Goal: Information Seeking & Learning: Learn about a topic

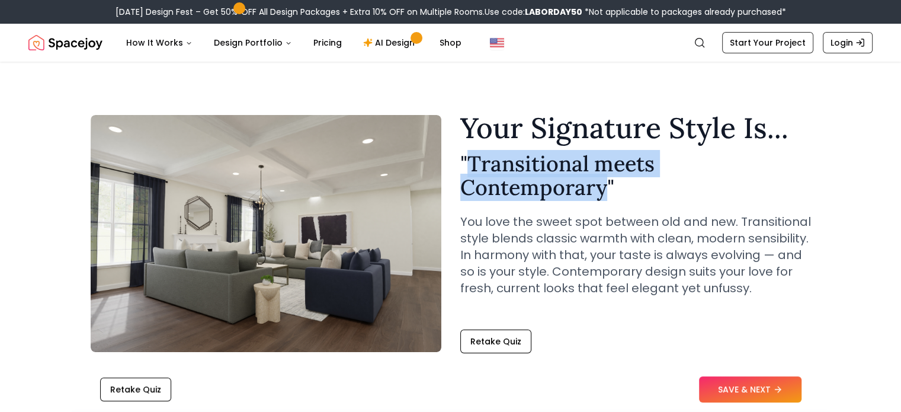
drag, startPoint x: 468, startPoint y: 161, endPoint x: 602, endPoint y: 194, distance: 138.0
click at [602, 194] on h2 "" Transitional meets Contemporary "" at bounding box center [636, 175] width 351 height 47
copy h2 "Transitional meets Contemporary"
click at [602, 194] on h2 "" Transitional meets Contemporary "" at bounding box center [636, 175] width 351 height 47
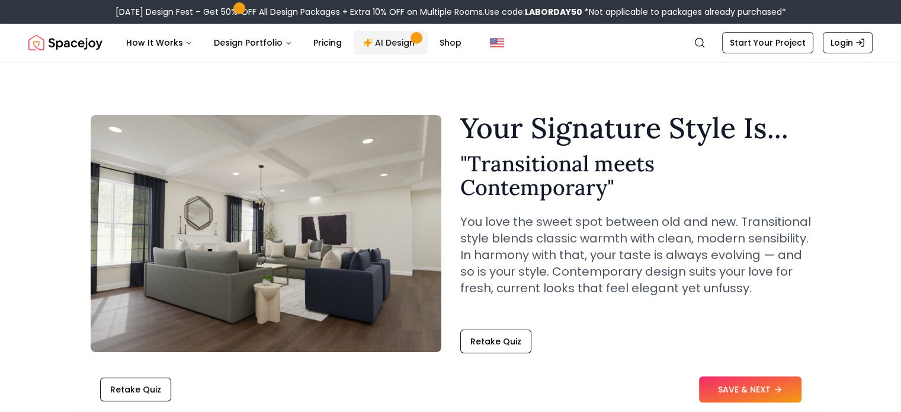
click at [386, 40] on link "AI Design" at bounding box center [391, 43] width 74 height 24
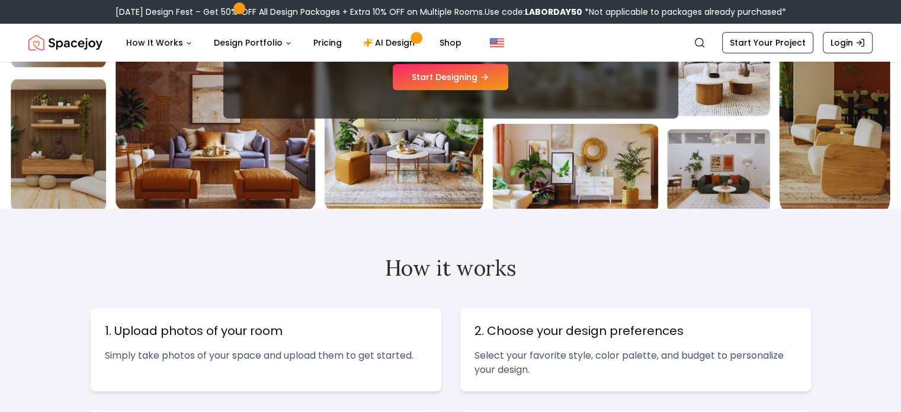
scroll to position [251, 0]
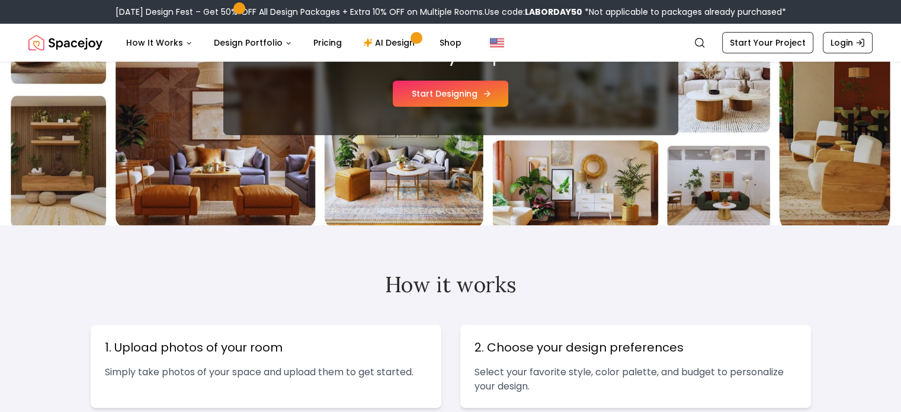
click at [444, 97] on button "Start Designing" at bounding box center [451, 94] width 116 height 26
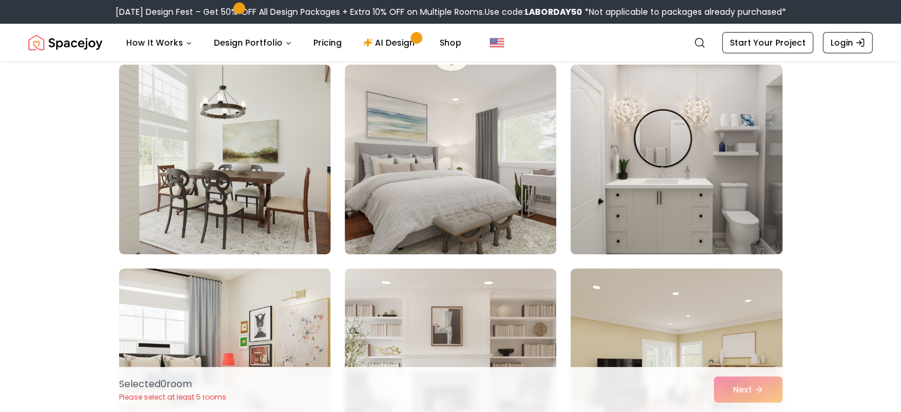
scroll to position [97, 0]
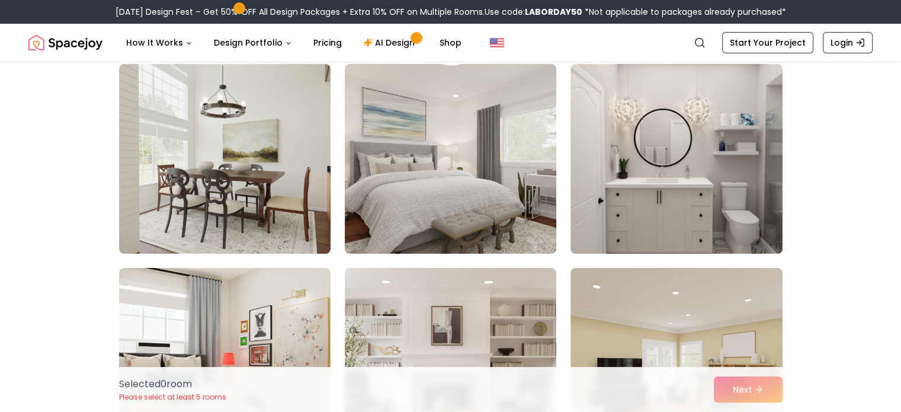
click at [446, 151] on img at bounding box center [451, 158] width 222 height 199
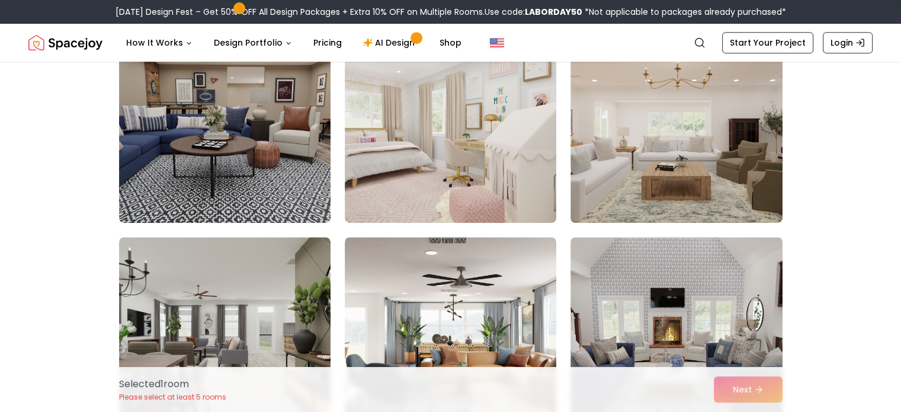
scroll to position [563, 0]
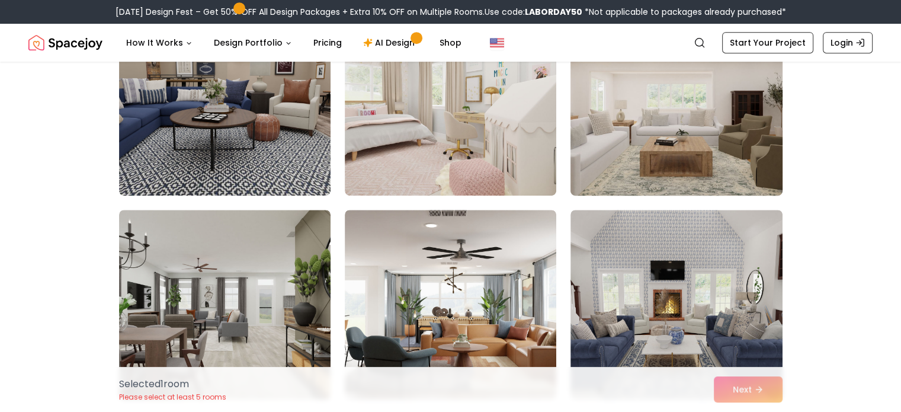
click at [635, 145] on img at bounding box center [676, 100] width 222 height 199
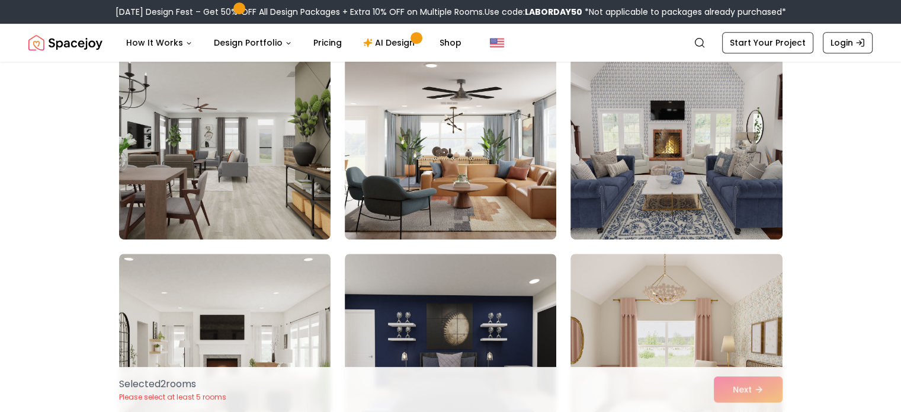
scroll to position [729, 0]
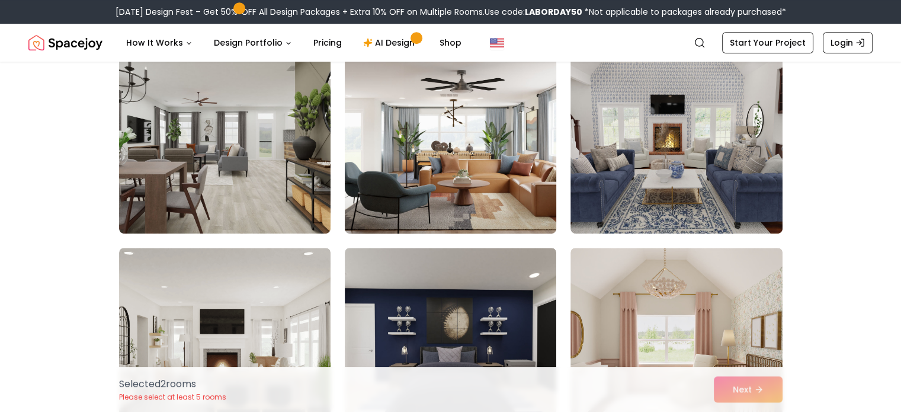
click at [521, 132] on img at bounding box center [451, 138] width 222 height 199
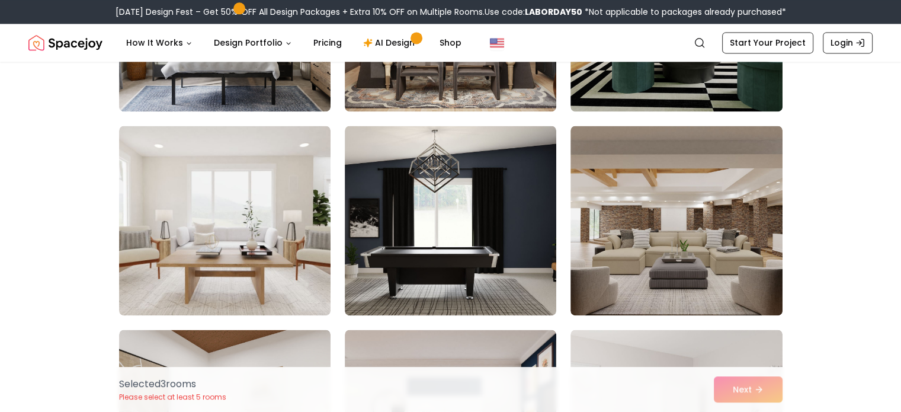
scroll to position [1674, 0]
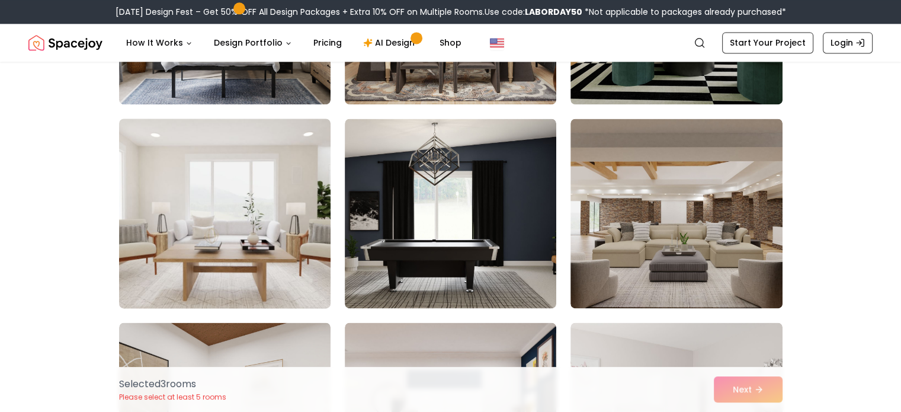
click at [297, 236] on img at bounding box center [225, 213] width 222 height 199
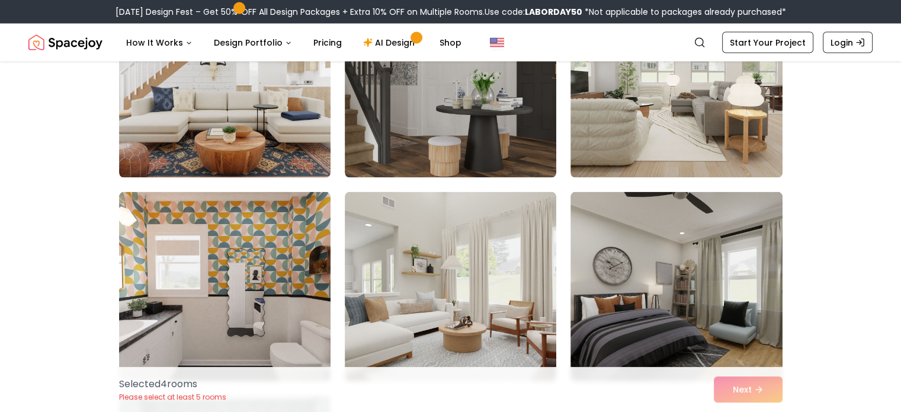
scroll to position [2525, 0]
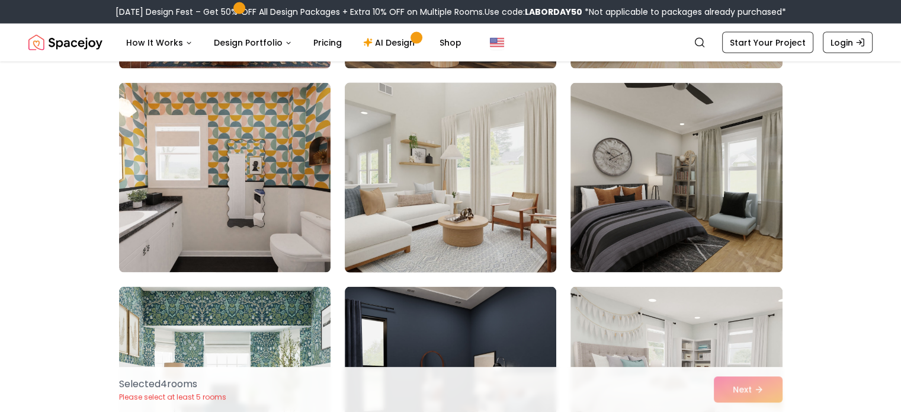
click at [453, 189] on img at bounding box center [451, 177] width 222 height 199
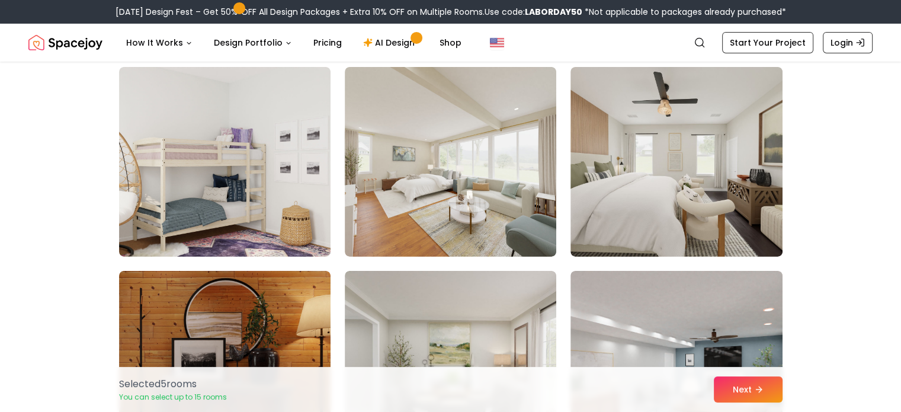
scroll to position [3990, 0]
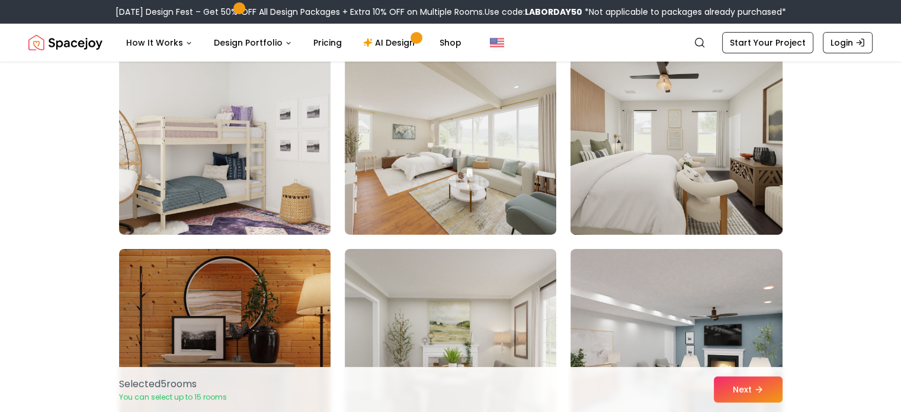
click at [615, 172] on img at bounding box center [676, 139] width 222 height 199
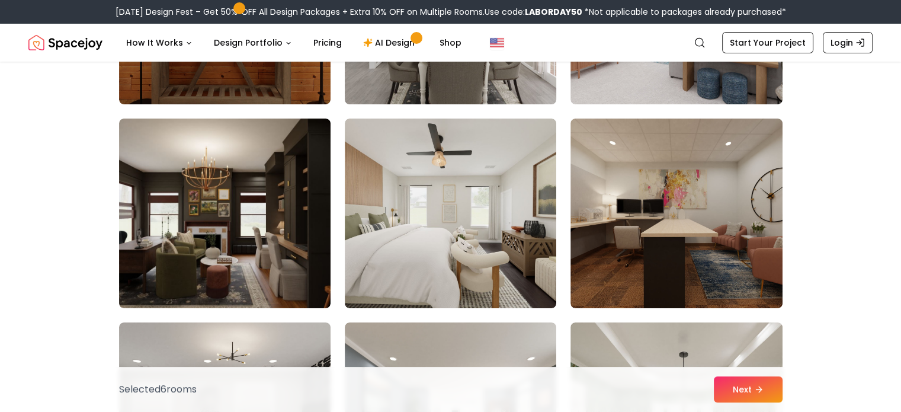
scroll to position [4325, 0]
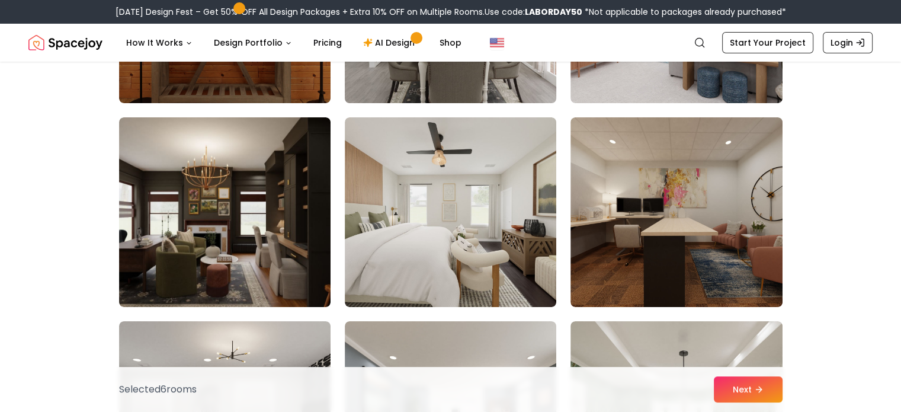
click at [536, 221] on img at bounding box center [451, 212] width 212 height 190
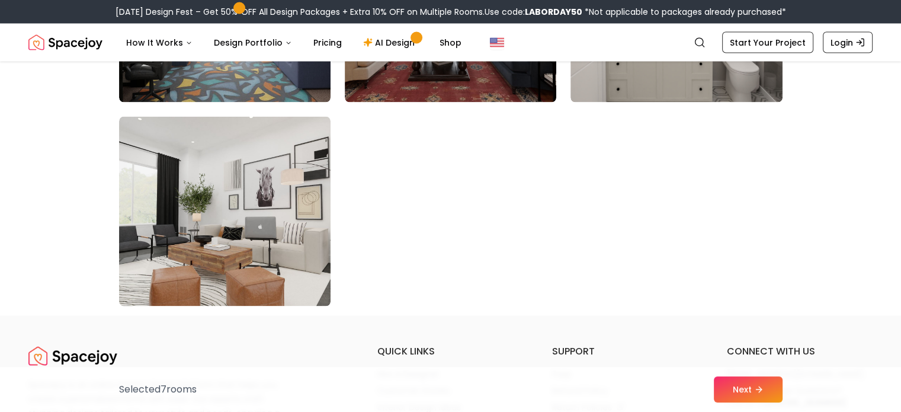
scroll to position [6820, 0]
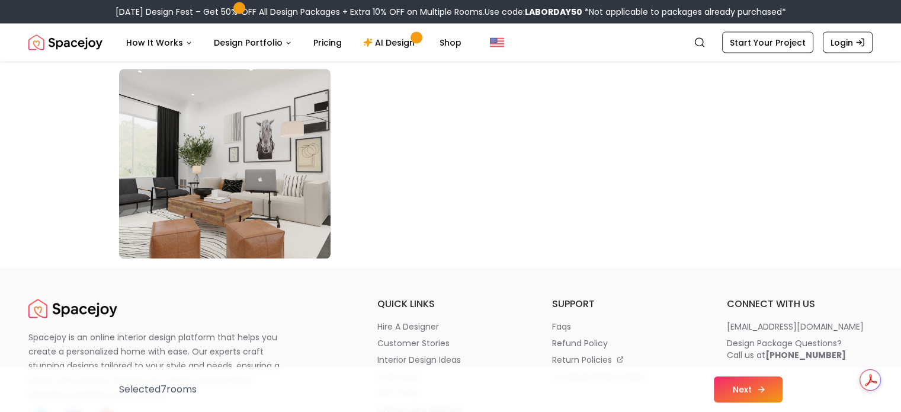
click at [740, 388] on button "Next" at bounding box center [748, 389] width 69 height 26
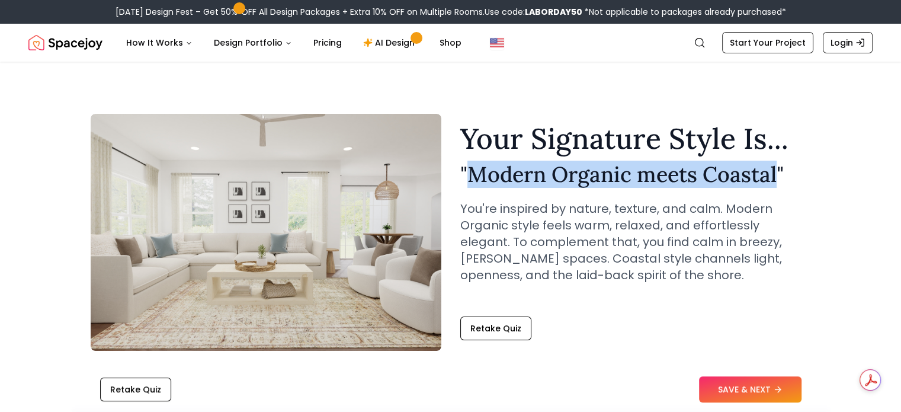
drag, startPoint x: 467, startPoint y: 172, endPoint x: 775, endPoint y: 179, distance: 308.3
click at [775, 179] on h2 "" Modern Organic meets Coastal "" at bounding box center [636, 174] width 351 height 24
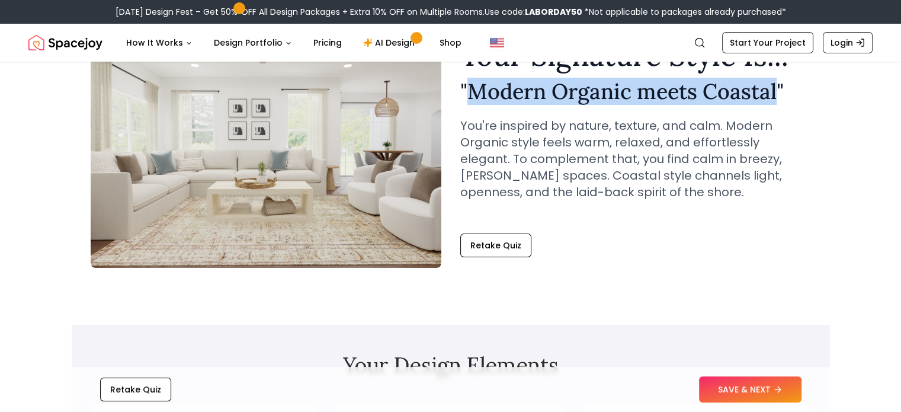
scroll to position [110, 0]
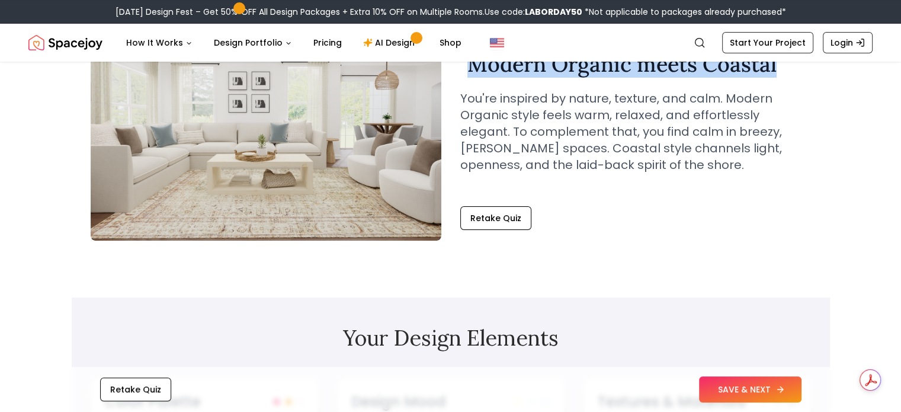
click at [724, 388] on button "SAVE & NEXT" at bounding box center [750, 389] width 103 height 26
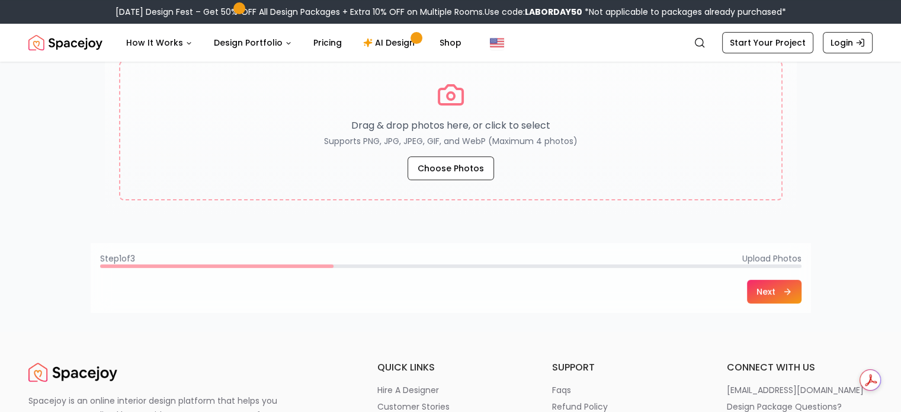
scroll to position [247, 0]
click at [768, 299] on button "Next" at bounding box center [774, 293] width 55 height 24
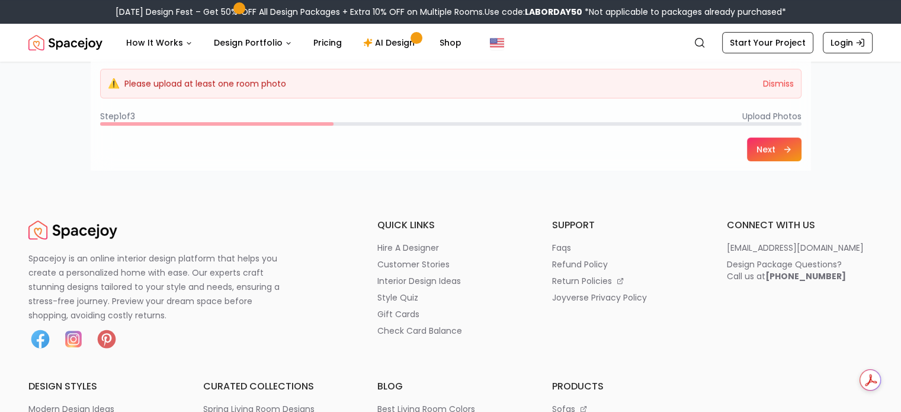
scroll to position [431, 0]
click at [568, 245] on p "faqs" at bounding box center [561, 248] width 19 height 12
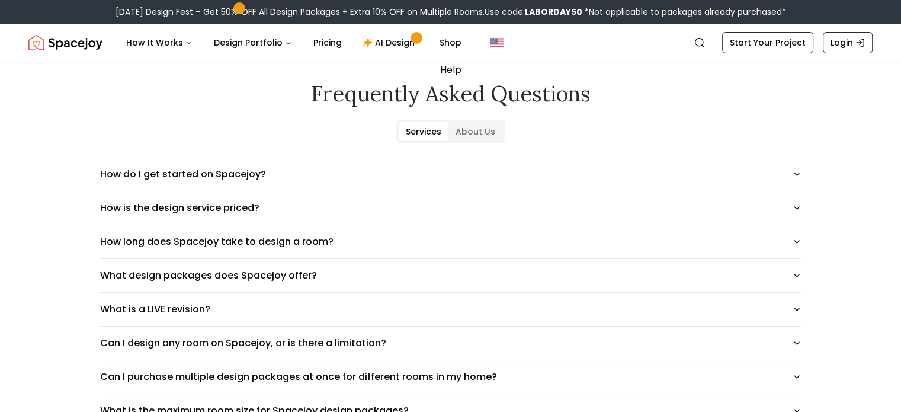
scroll to position [37, 0]
click at [585, 216] on button "How is the design service priced?" at bounding box center [451, 207] width 702 height 33
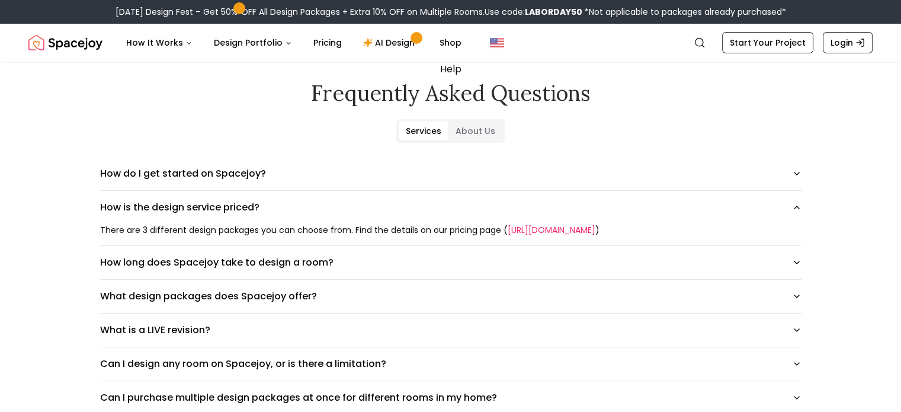
click at [586, 229] on link "https://www.spacejoy.com/pricing" at bounding box center [552, 230] width 88 height 12
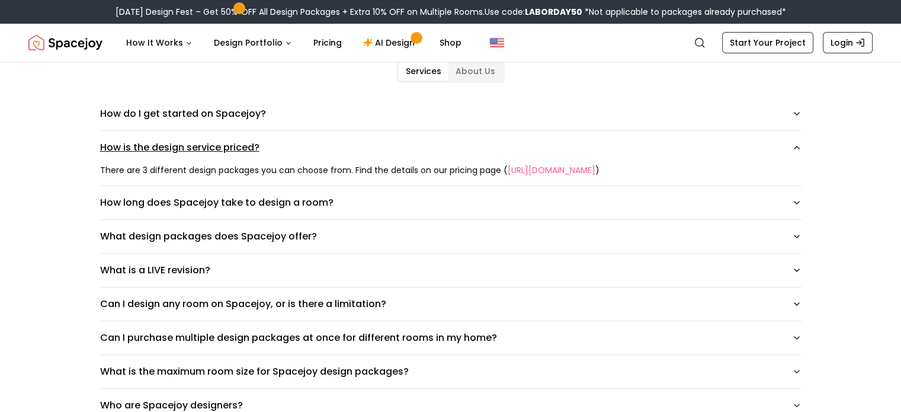
scroll to position [101, 0]
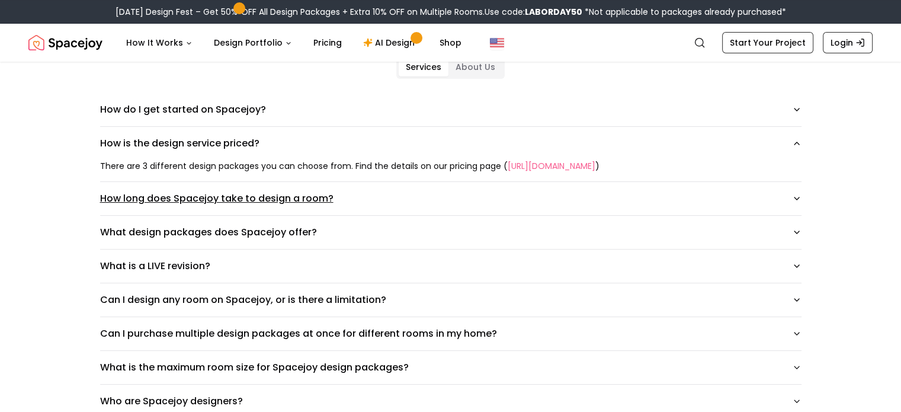
click at [161, 202] on button "How long does Spacejoy take to design a room?" at bounding box center [451, 198] width 702 height 33
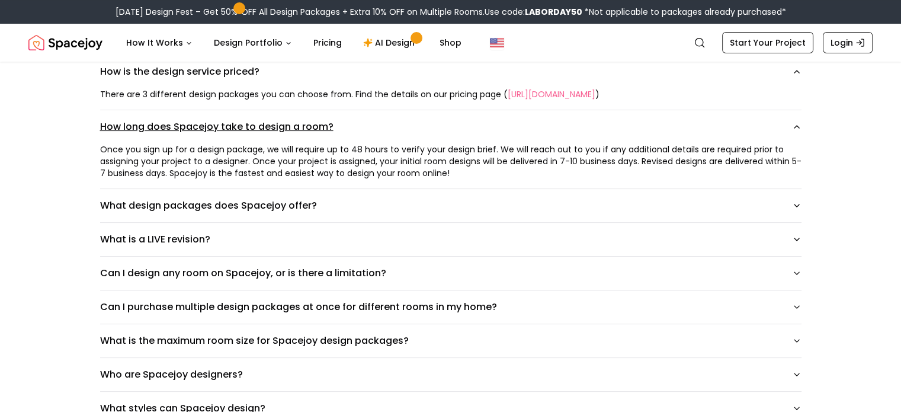
scroll to position [180, 0]
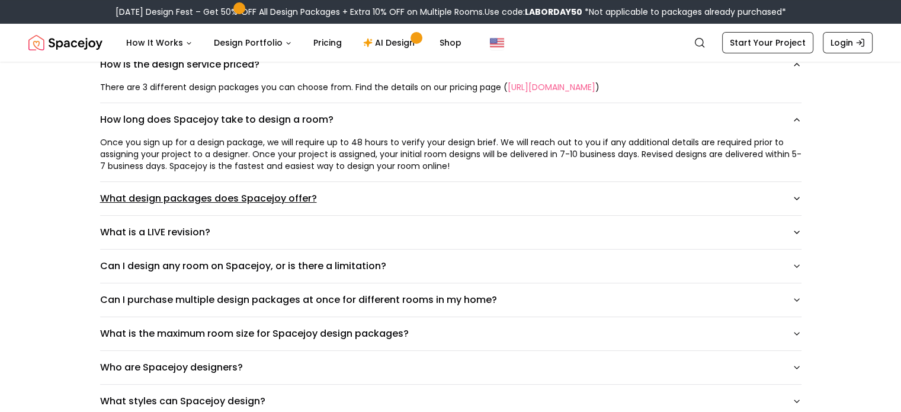
click at [186, 202] on button "What design packages does Spacejoy offer?" at bounding box center [451, 198] width 702 height 33
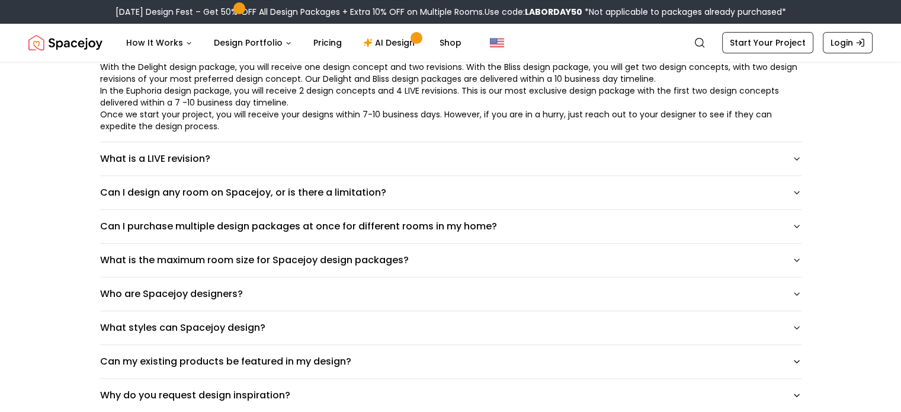
scroll to position [346, 0]
click at [197, 193] on button "Can I design any room on Spacejoy, or is there a limitation?" at bounding box center [451, 193] width 702 height 33
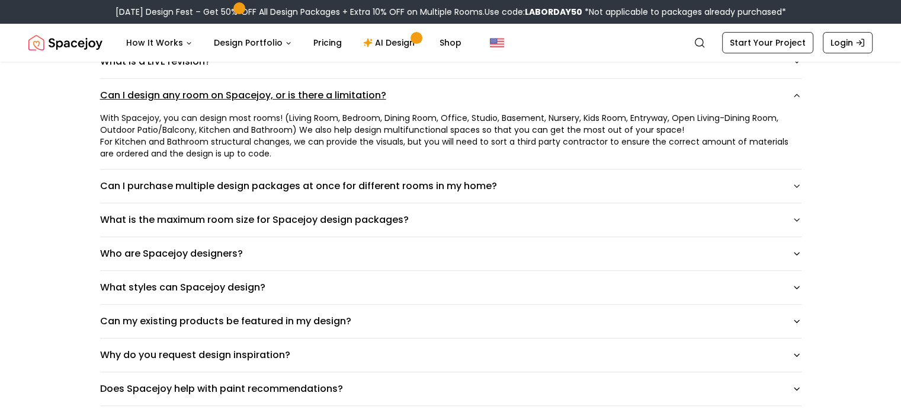
scroll to position [446, 0]
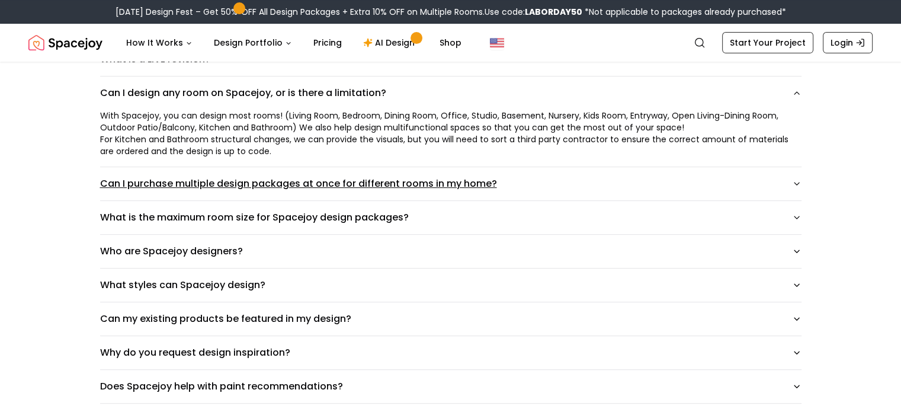
click at [203, 185] on button "Can I purchase multiple design packages at once for different rooms in my home?" at bounding box center [451, 183] width 702 height 33
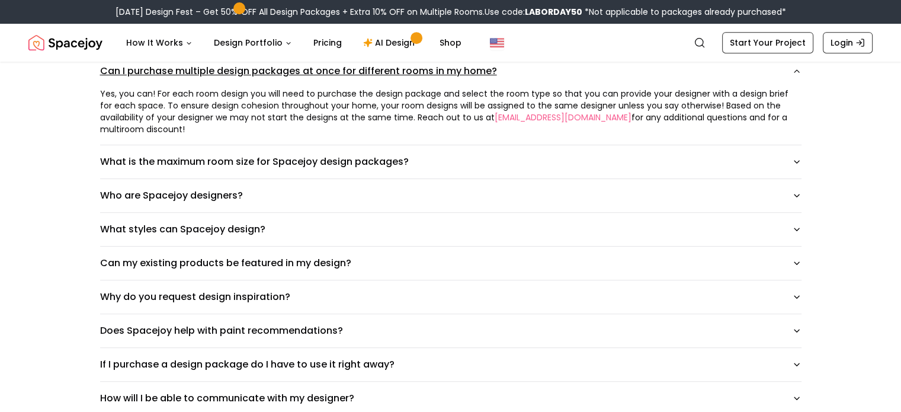
scroll to position [559, 0]
click at [203, 185] on button "Who are Spacejoy designers?" at bounding box center [451, 194] width 702 height 33
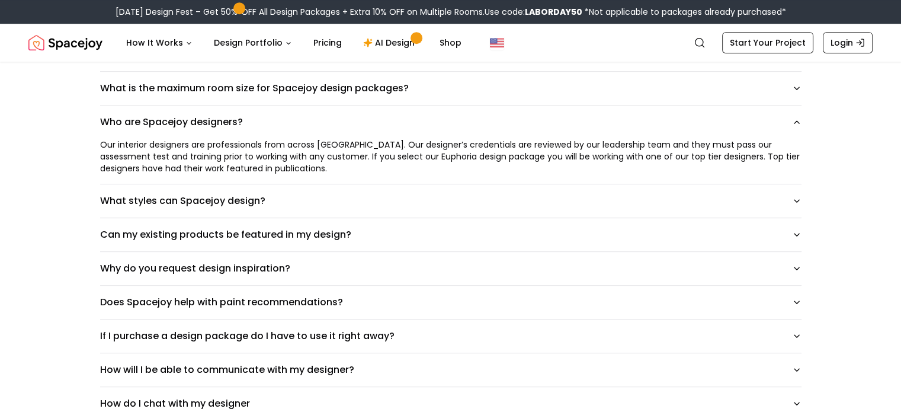
scroll to position [632, 0]
click at [218, 184] on button "What styles can Spacejoy design?" at bounding box center [451, 200] width 702 height 33
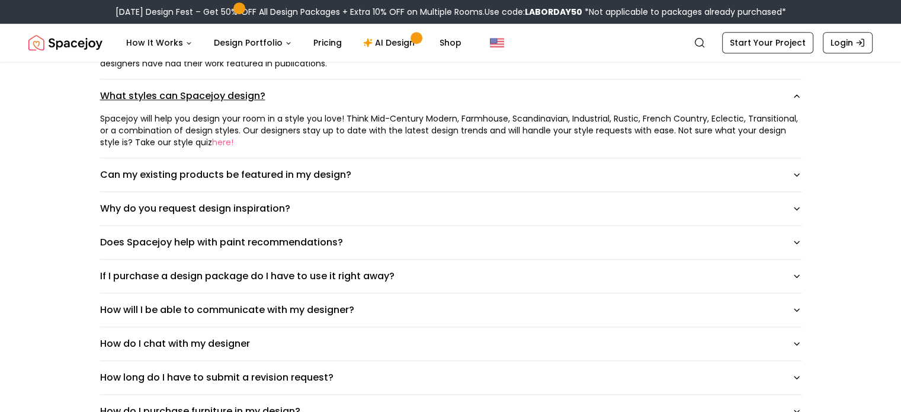
scroll to position [737, 0]
click at [238, 165] on button "Can my existing products be featured in my design?" at bounding box center [451, 174] width 702 height 33
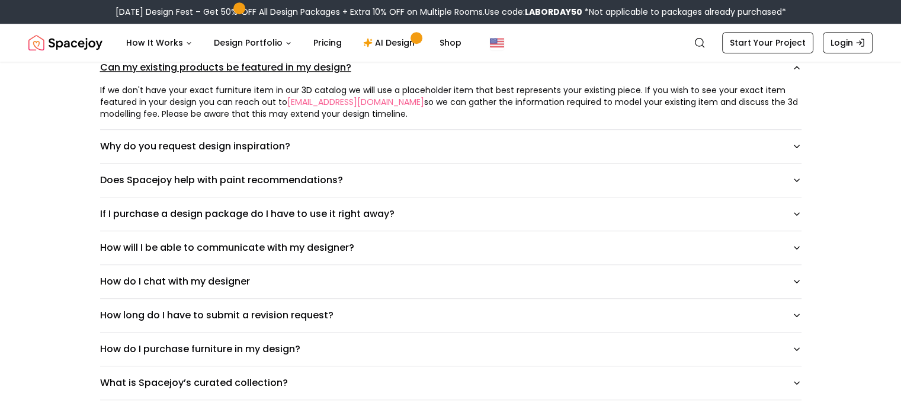
scroll to position [909, 0]
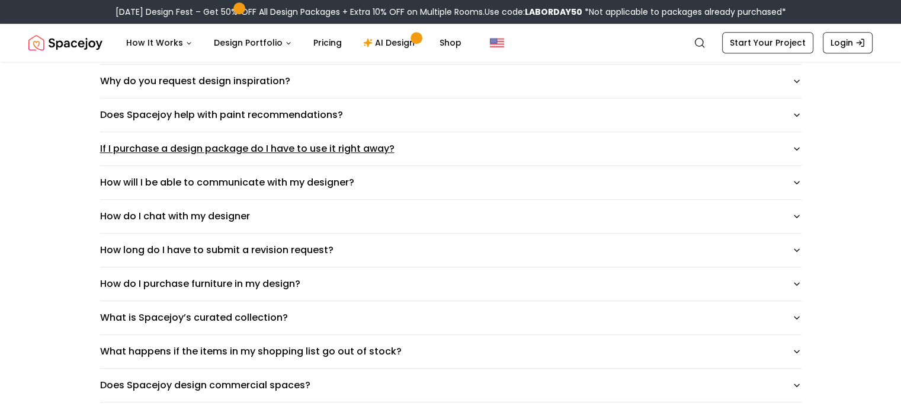
click at [267, 137] on button "If I purchase a design package do I have to use it right away?" at bounding box center [451, 148] width 702 height 33
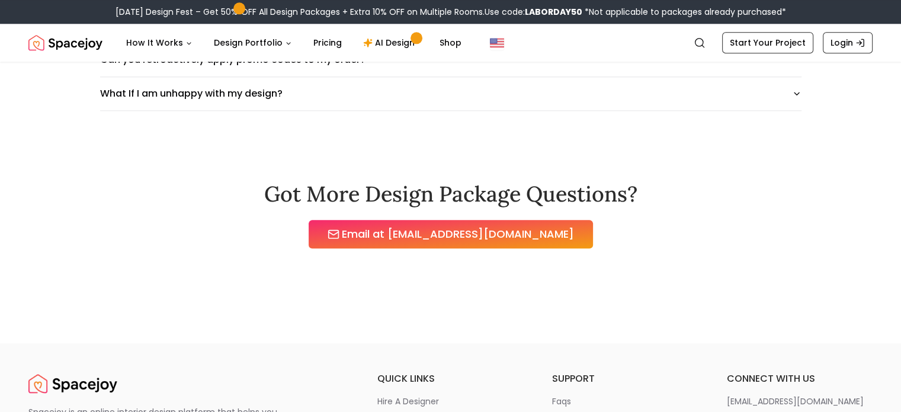
scroll to position [1438, 0]
